Goal: Information Seeking & Learning: Learn about a topic

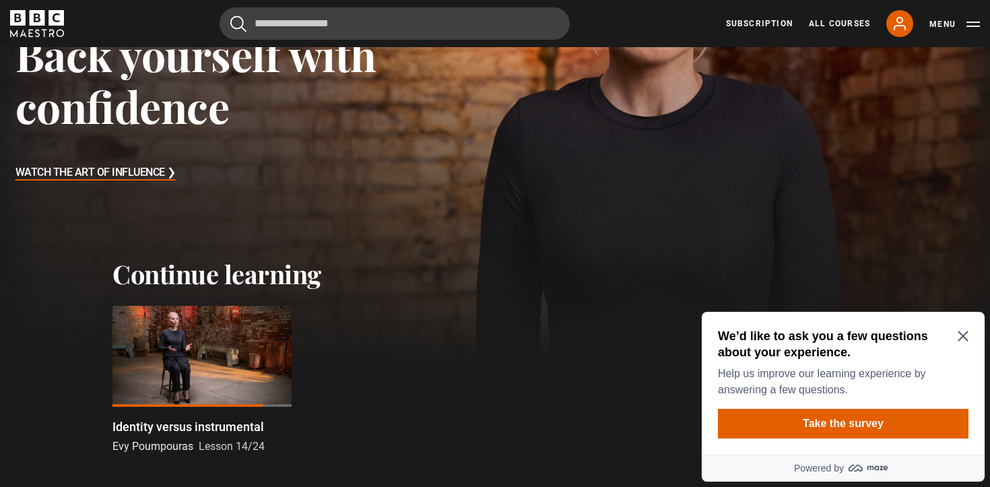
scroll to position [301, 0]
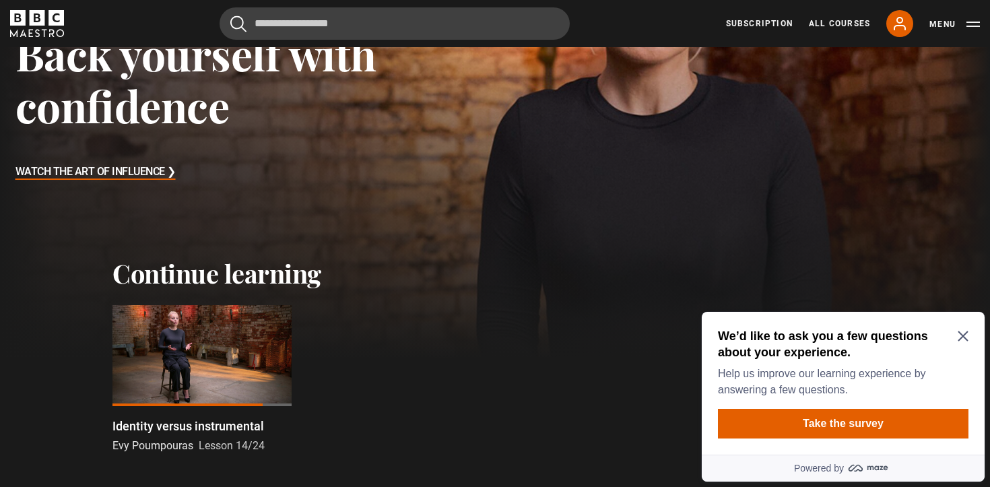
click at [202, 351] on div at bounding box center [201, 355] width 179 height 101
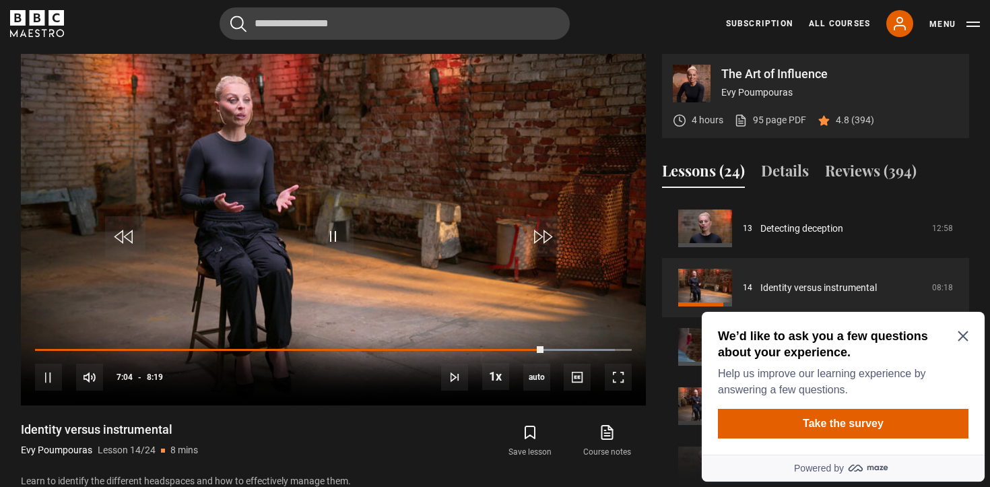
click at [960, 337] on icon "Close Maze Prompt" at bounding box center [962, 336] width 10 height 10
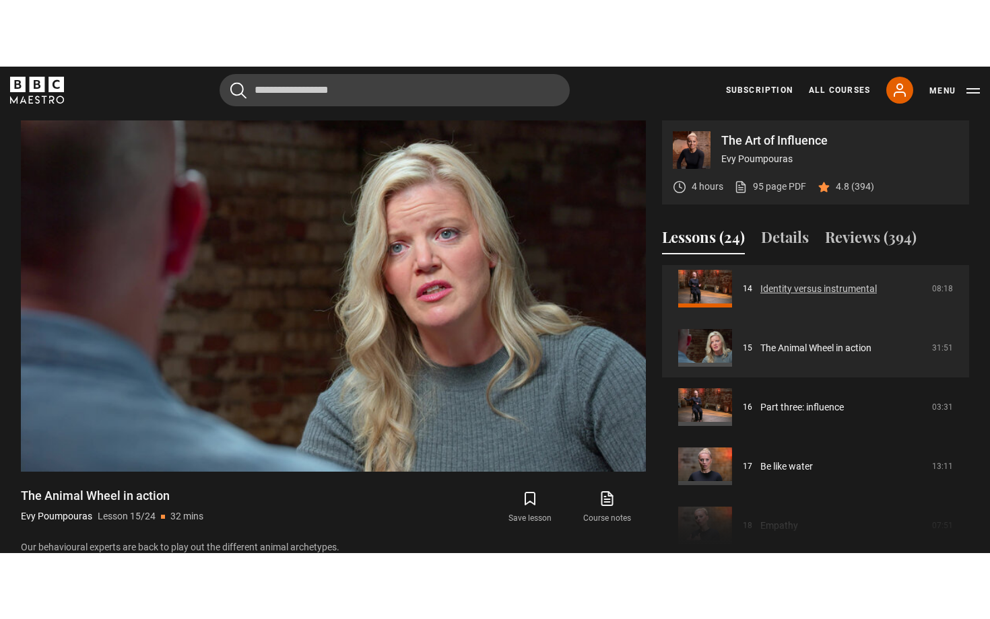
scroll to position [839, 0]
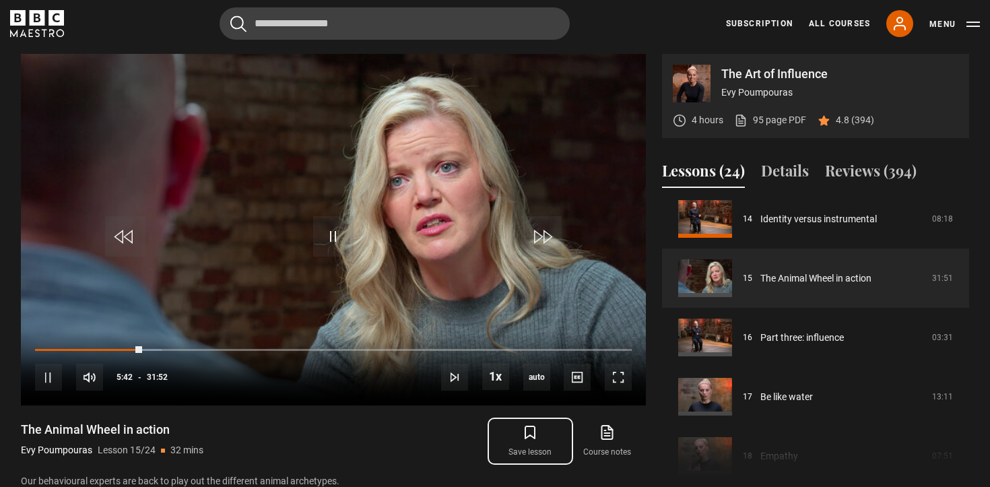
click at [522, 427] on icon "submit" at bounding box center [530, 432] width 16 height 16
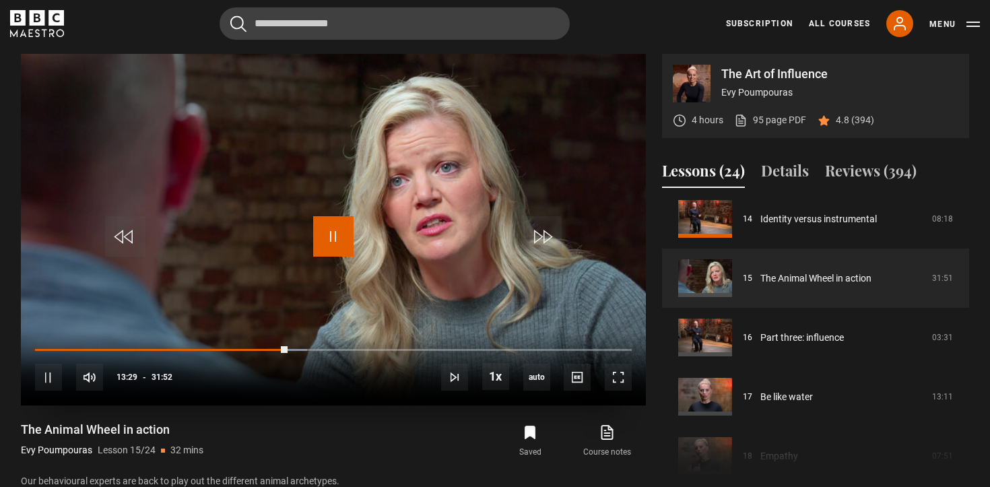
click at [340, 234] on span "Video Player" at bounding box center [333, 236] width 40 height 40
click at [326, 239] on span "Video Player" at bounding box center [333, 236] width 40 height 40
click at [331, 234] on span "Video Player" at bounding box center [333, 236] width 40 height 40
click at [328, 236] on span "Video Player" at bounding box center [333, 236] width 40 height 40
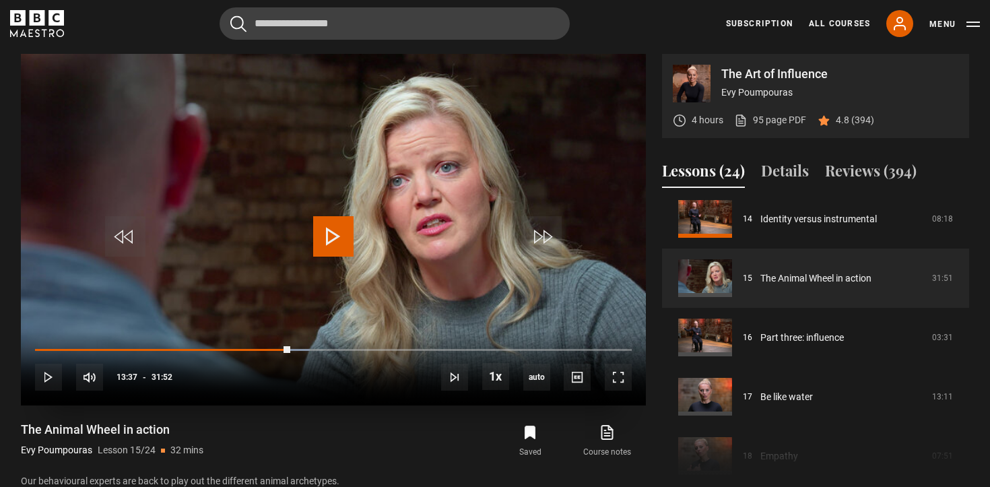
click at [328, 234] on span "Video Player" at bounding box center [333, 236] width 40 height 40
click at [619, 374] on span "Video Player" at bounding box center [618, 377] width 27 height 27
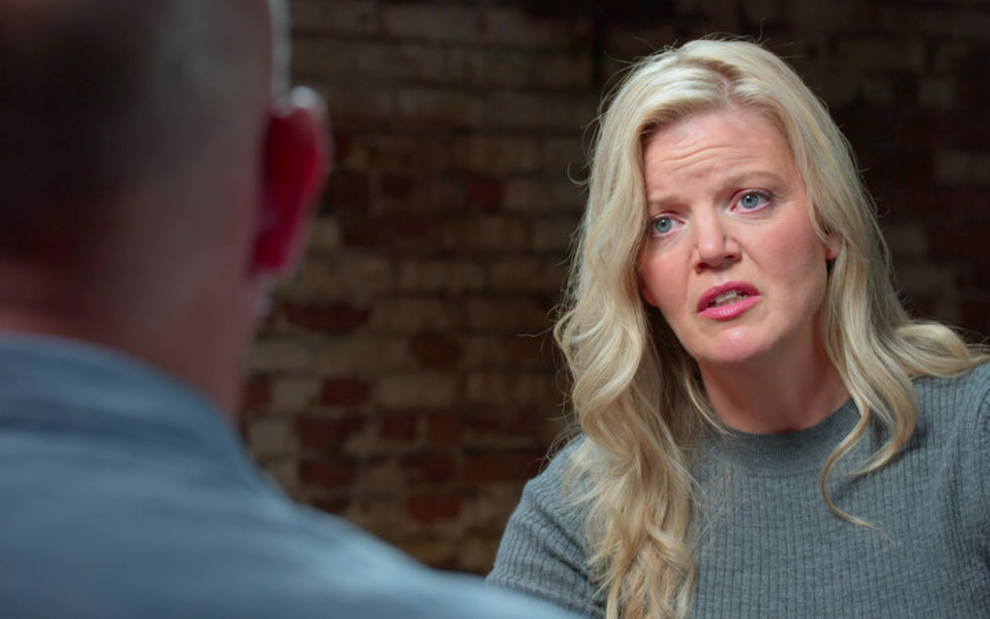
click at [619, 456] on video "Video Player" at bounding box center [495, 309] width 990 height 619
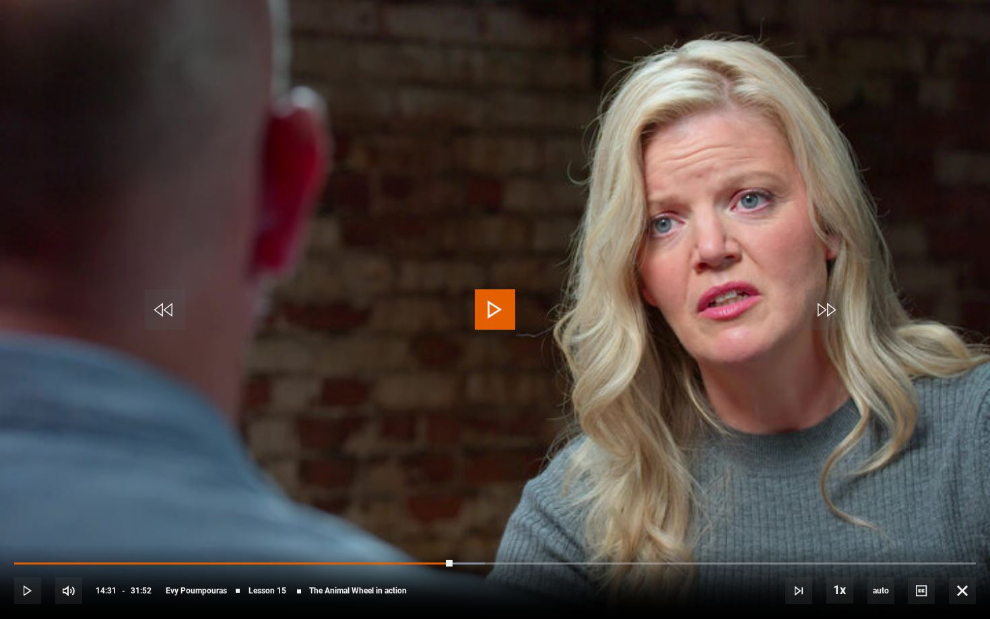
click at [493, 308] on span "Video Player" at bounding box center [495, 310] width 40 height 40
click at [928, 14] on video-js "Video Player is loading. Play Lesson The Animal Wheel in action 10s Skip Back 1…" at bounding box center [495, 309] width 990 height 619
click at [483, 318] on span "Video Player" at bounding box center [495, 310] width 40 height 40
click at [491, 310] on span "Video Player" at bounding box center [495, 310] width 40 height 40
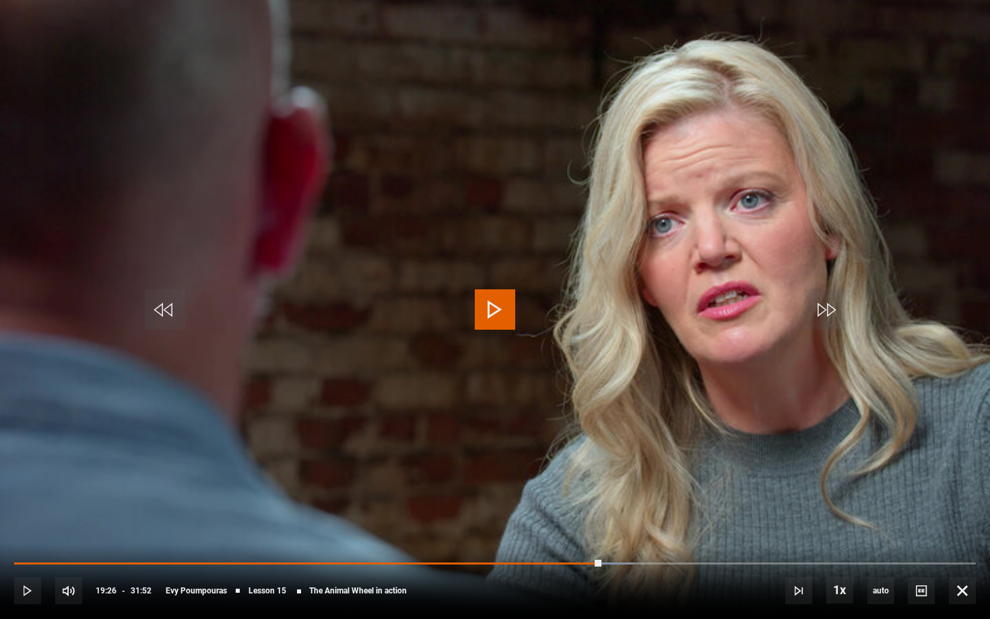
click at [514, 306] on span "Video Player" at bounding box center [495, 310] width 40 height 40
click at [511, 306] on span "Video Player" at bounding box center [495, 310] width 40 height 40
click at [491, 304] on span "Video Player" at bounding box center [495, 310] width 40 height 40
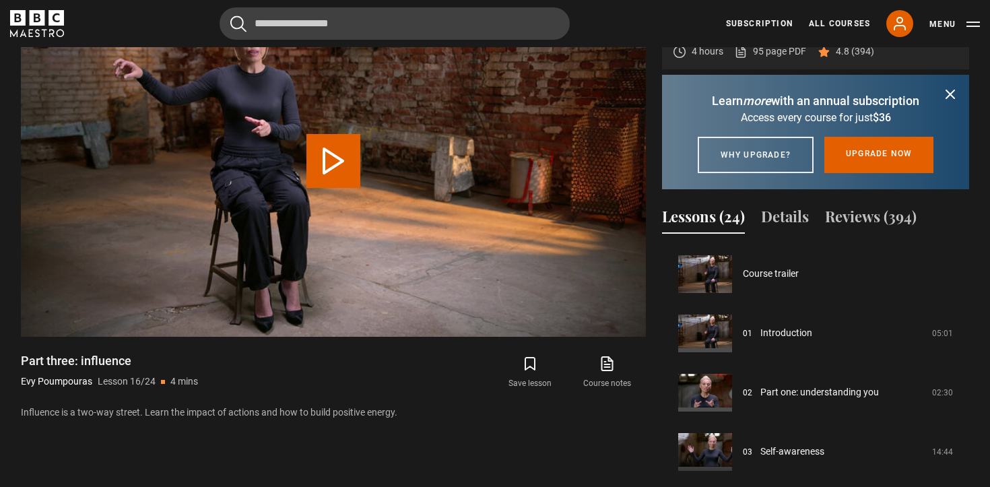
scroll to position [889, 0]
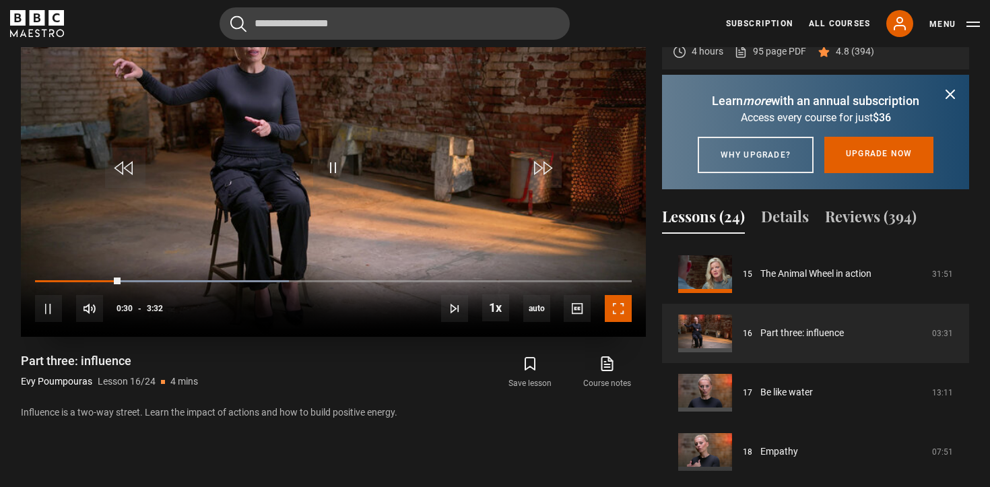
click at [610, 305] on span "Video Player" at bounding box center [618, 308] width 27 height 27
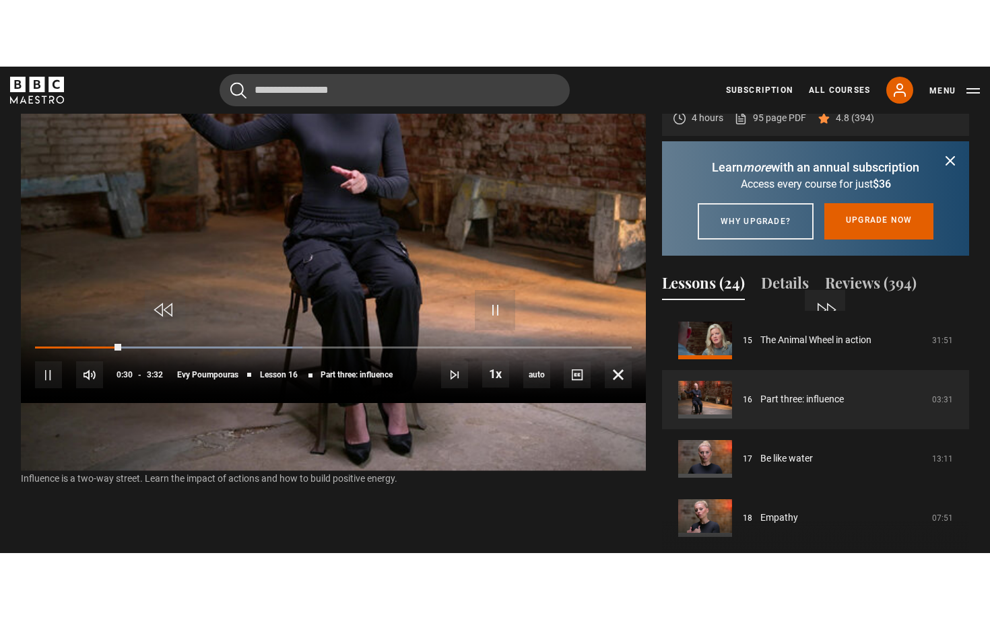
scroll to position [611, 0]
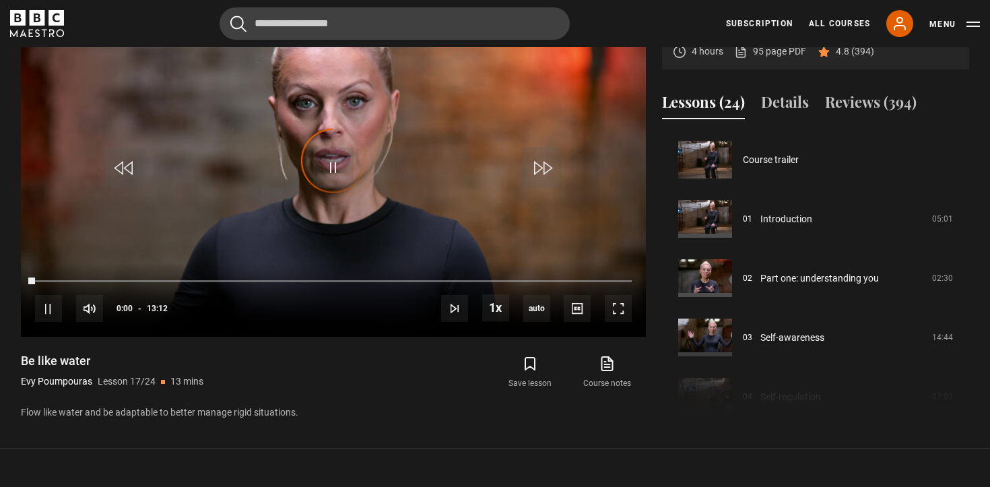
scroll to position [948, 0]
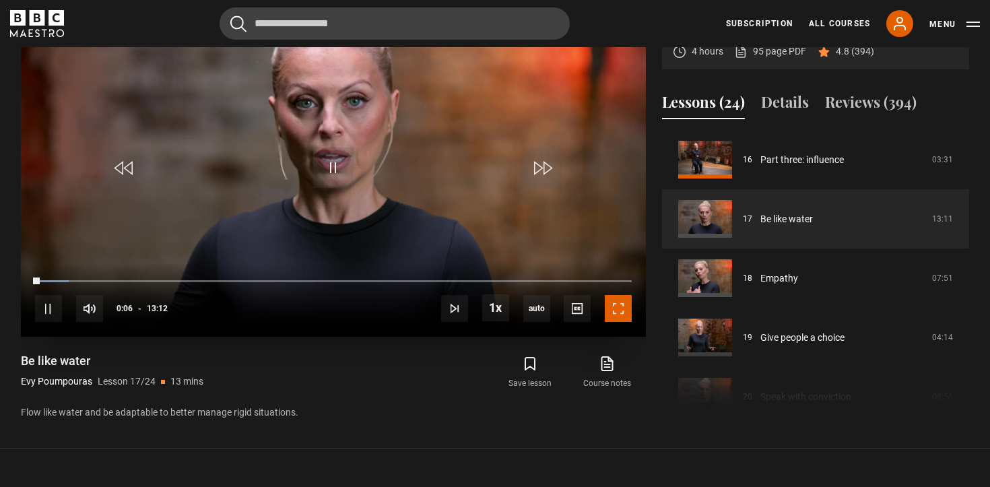
click at [617, 313] on span "Video Player" at bounding box center [618, 308] width 27 height 27
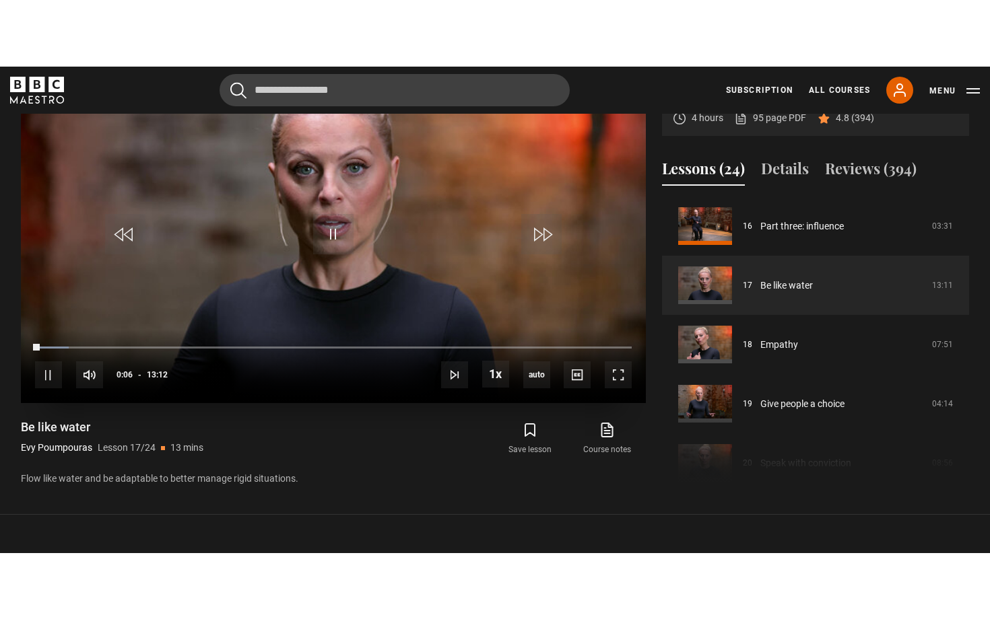
scroll to position [611, 0]
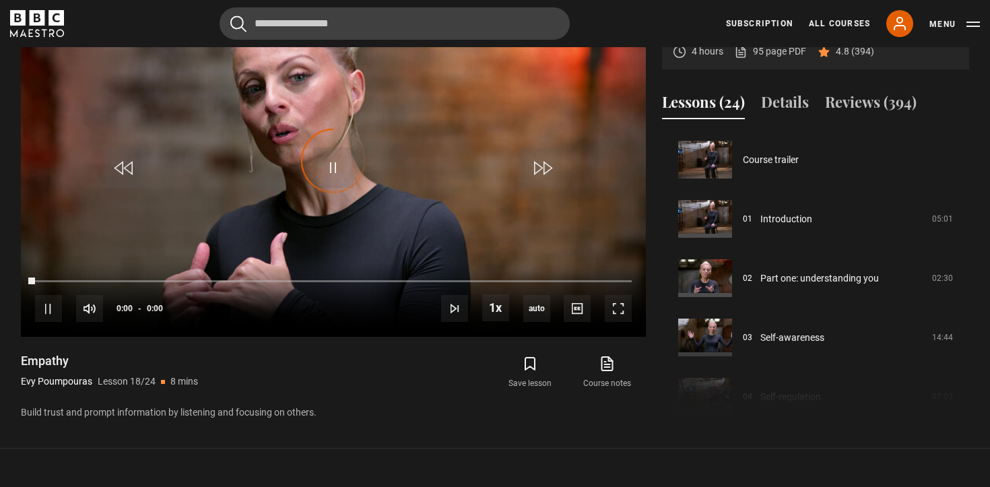
scroll to position [1007, 0]
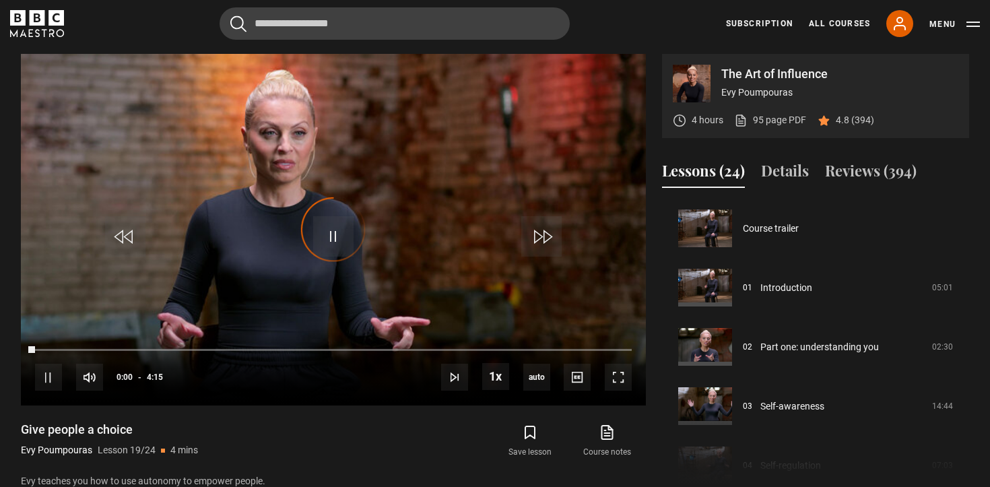
scroll to position [1066, 0]
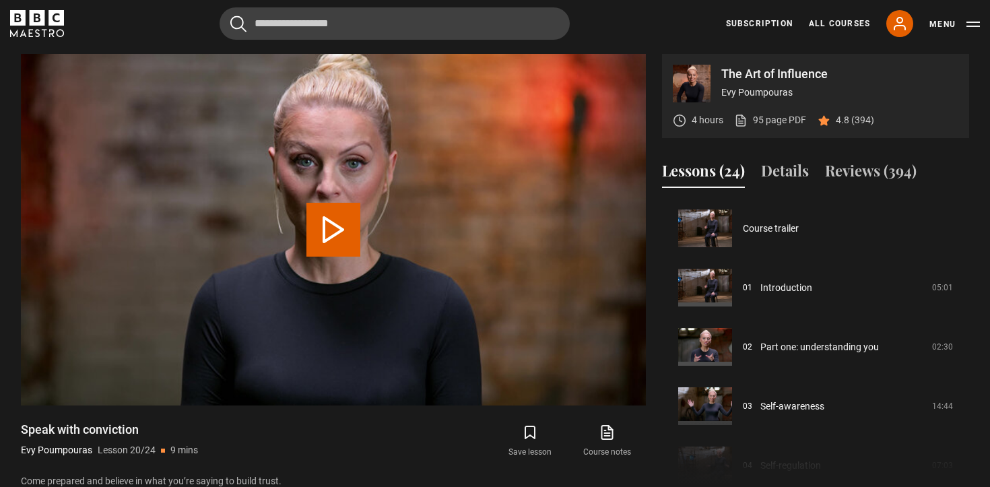
scroll to position [1126, 0]
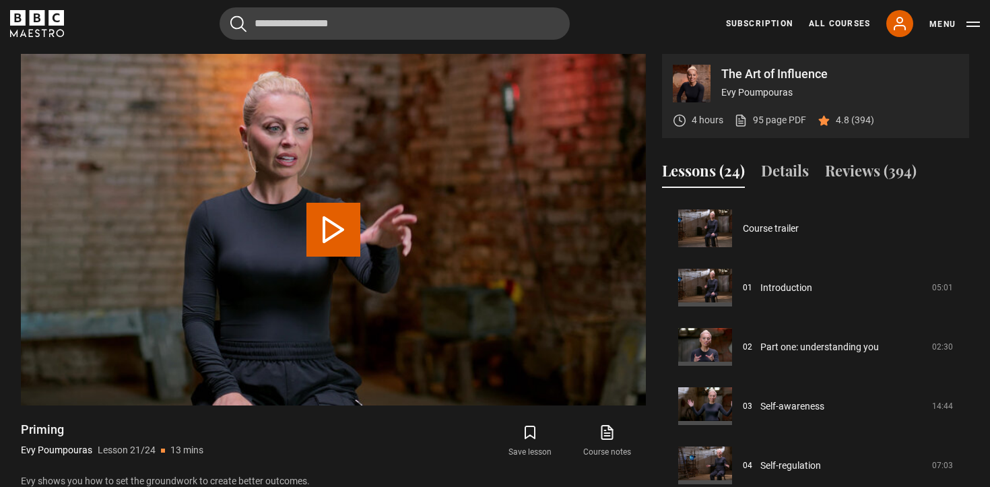
scroll to position [1185, 0]
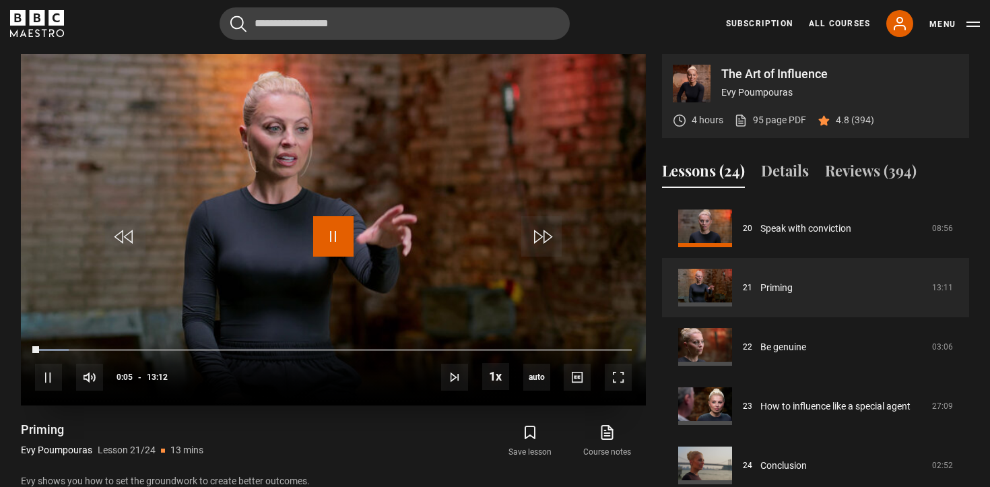
click at [335, 235] on span "Video Player" at bounding box center [333, 236] width 40 height 40
